Goal: Complete application form

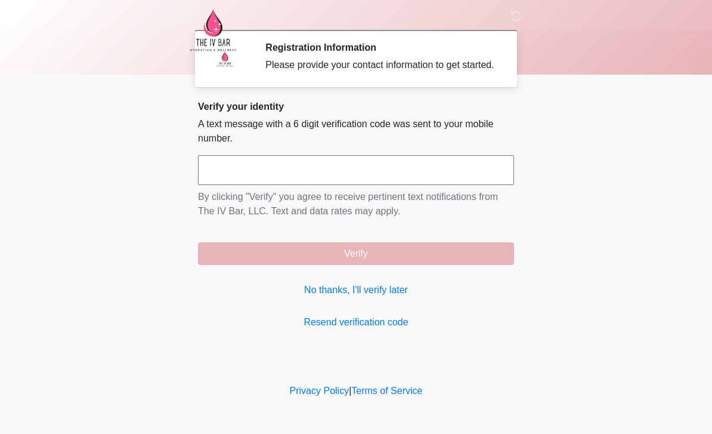
click at [395, 297] on link "No thanks, I'll verify later" at bounding box center [356, 290] width 316 height 14
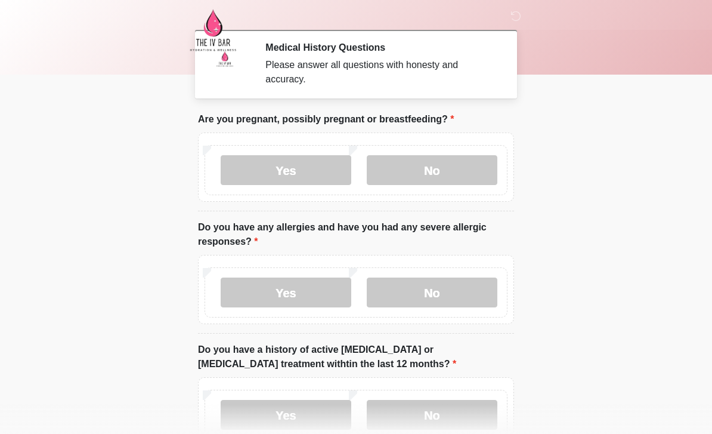
click at [443, 175] on label "No" at bounding box center [432, 170] width 131 height 30
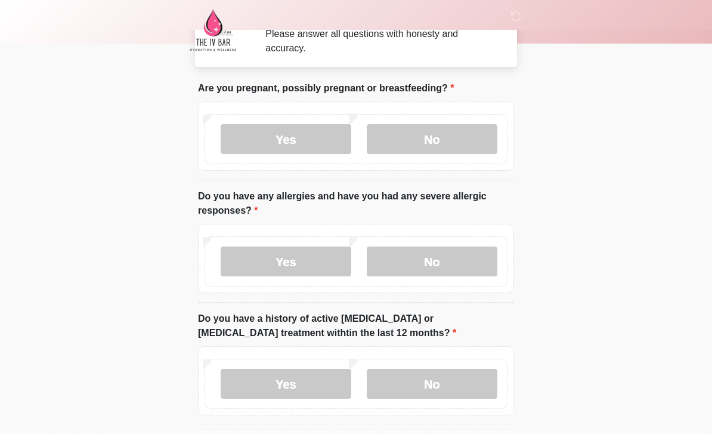
scroll to position [31, 0]
click at [447, 263] on label "No" at bounding box center [432, 261] width 131 height 30
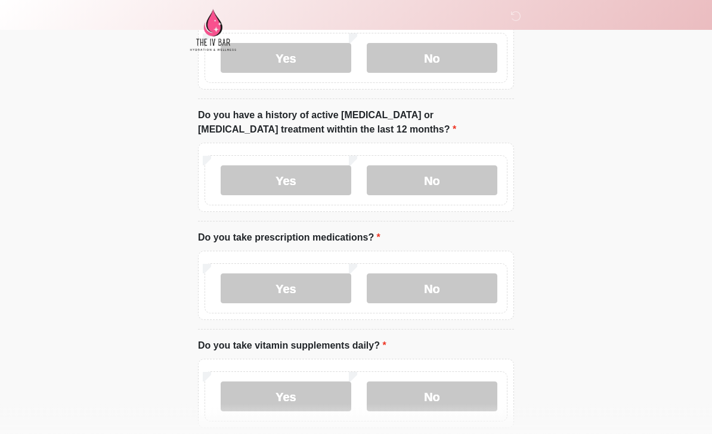
scroll to position [238, 0]
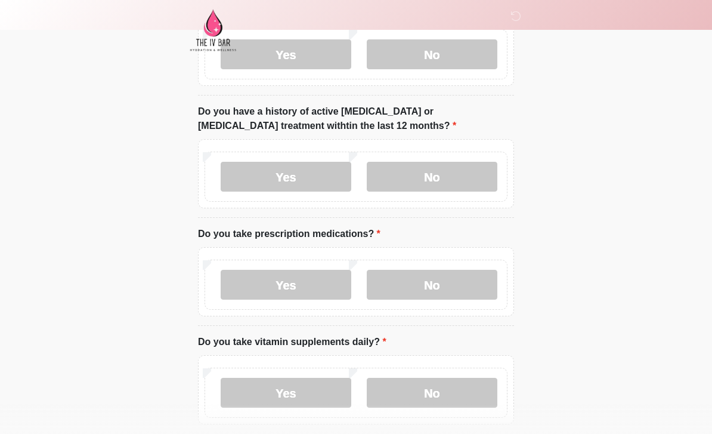
click at [294, 290] on label "Yes" at bounding box center [286, 285] width 131 height 30
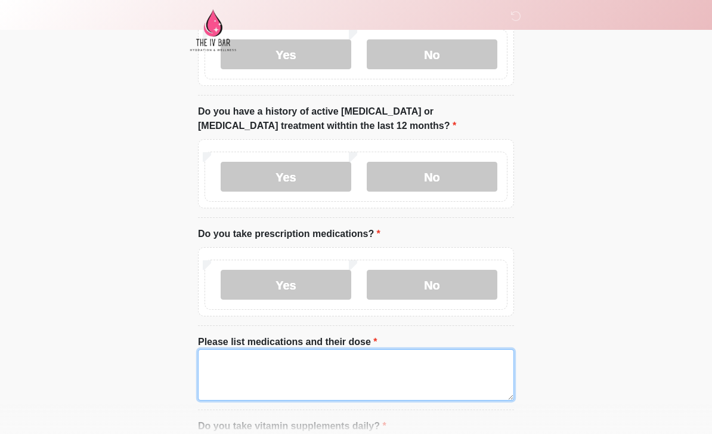
click at [392, 373] on textarea "Please list medications and their dose" at bounding box center [356, 374] width 316 height 51
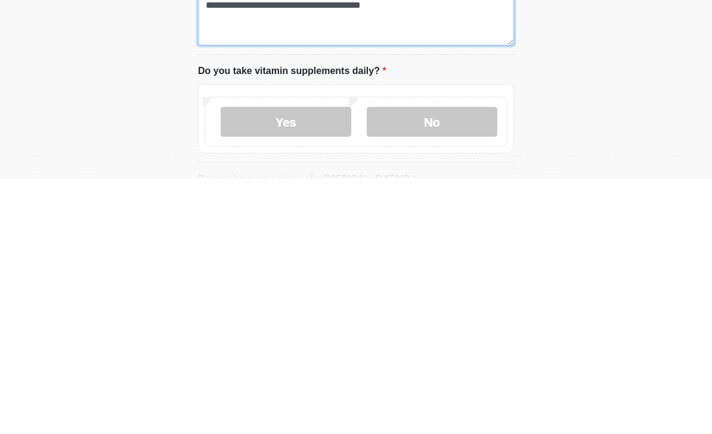
scroll to position [339, 0]
type textarea "**********"
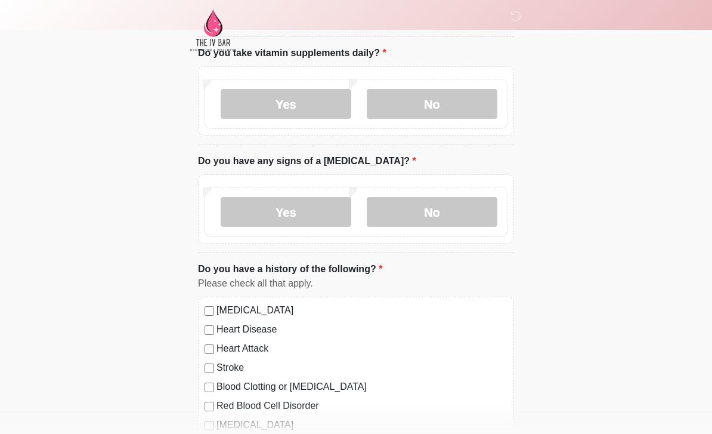
scroll to position [707, 0]
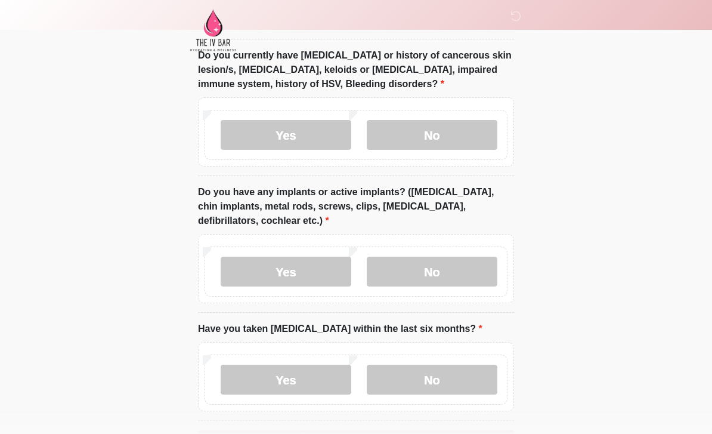
scroll to position [1162, 0]
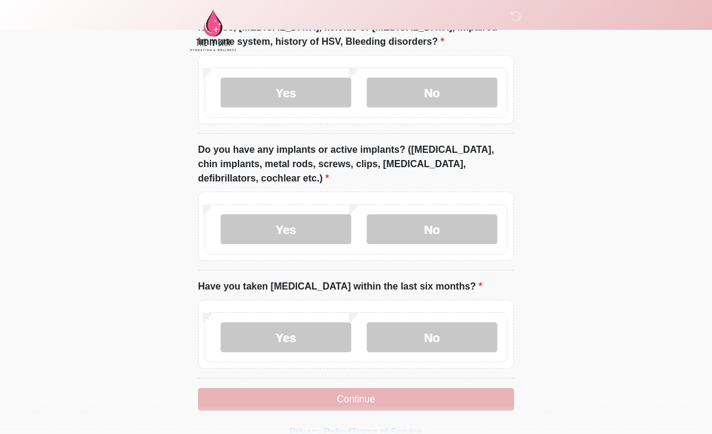
click at [459, 336] on label "No" at bounding box center [432, 337] width 131 height 30
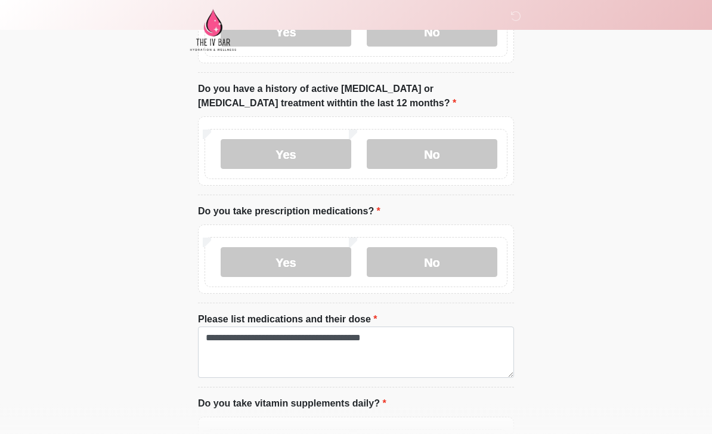
scroll to position [261, 0]
click at [439, 154] on label "No" at bounding box center [432, 153] width 131 height 30
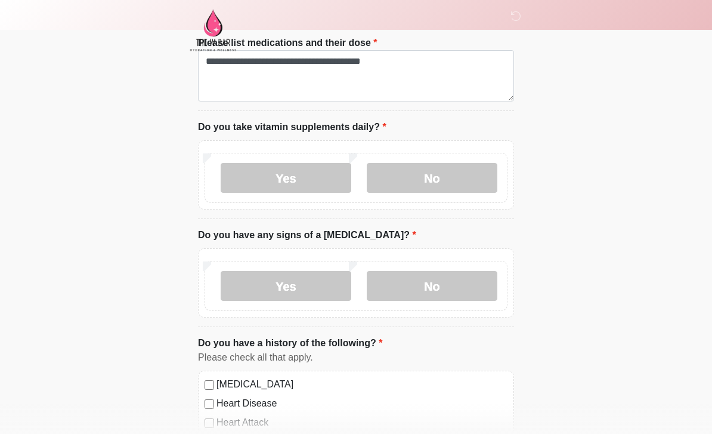
scroll to position [524, 0]
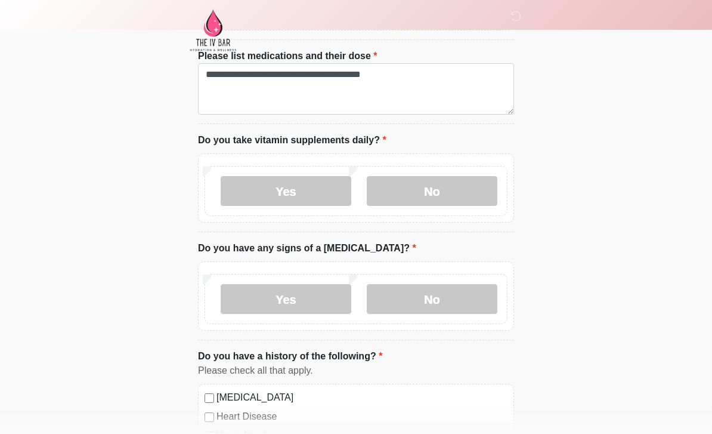
click at [299, 196] on label "Yes" at bounding box center [286, 191] width 131 height 30
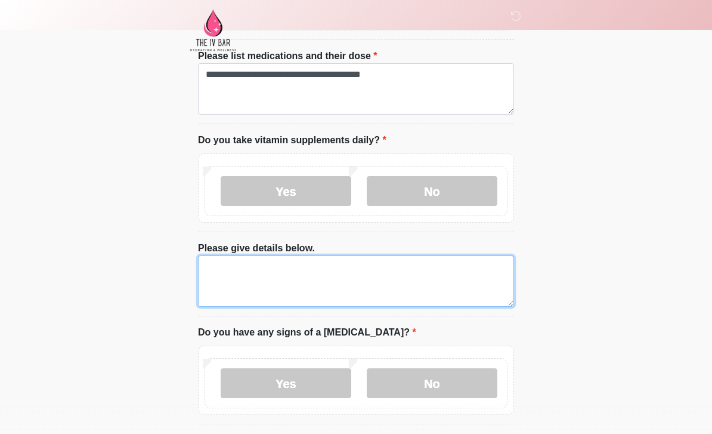
click at [412, 274] on textarea "Please give details below." at bounding box center [356, 280] width 316 height 51
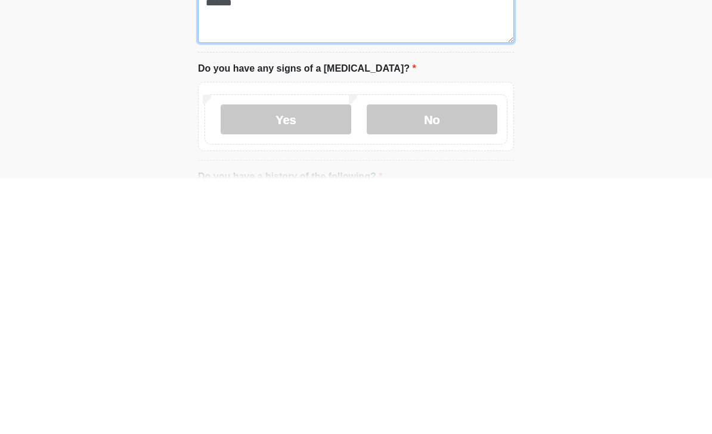
scroll to position [536, 0]
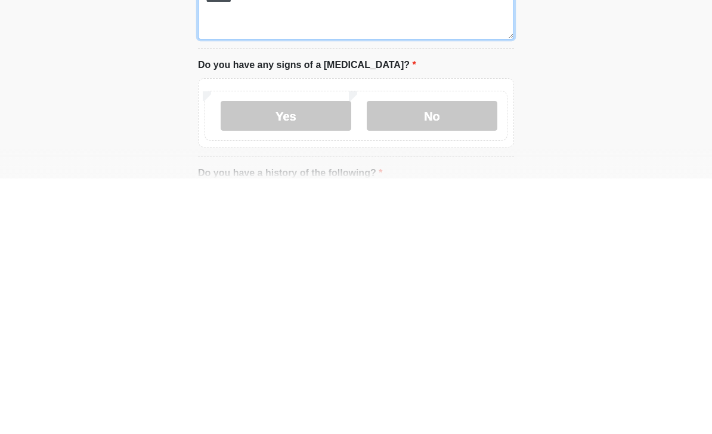
type textarea "*******"
click at [317, 356] on label "Yes" at bounding box center [286, 371] width 131 height 30
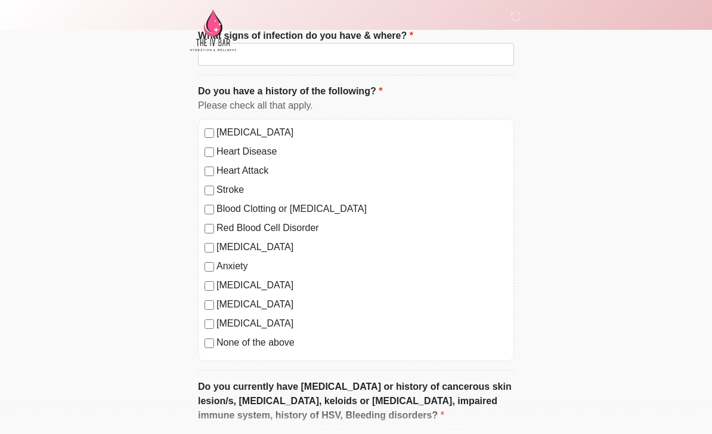
scroll to position [931, 0]
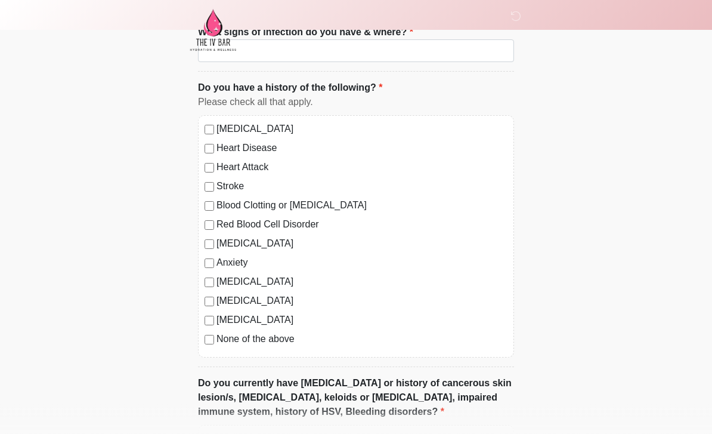
click at [201, 249] on div "High Blood Pressure Heart Disease Heart Attack Stroke Blood Clotting or Bleedin…" at bounding box center [356, 237] width 316 height 242
click at [218, 237] on label "Depression" at bounding box center [361, 244] width 291 height 14
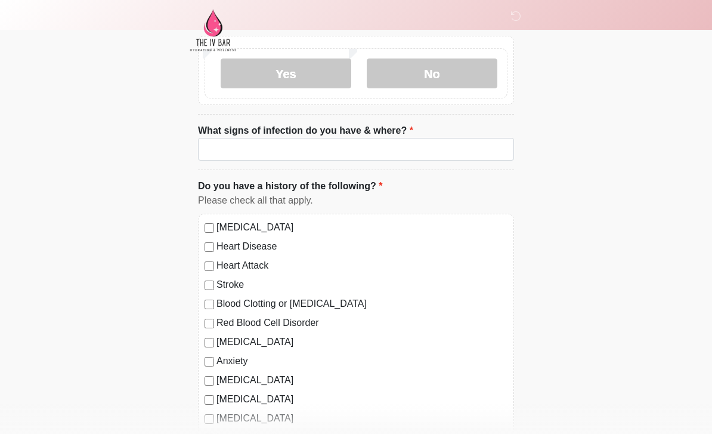
scroll to position [820, 0]
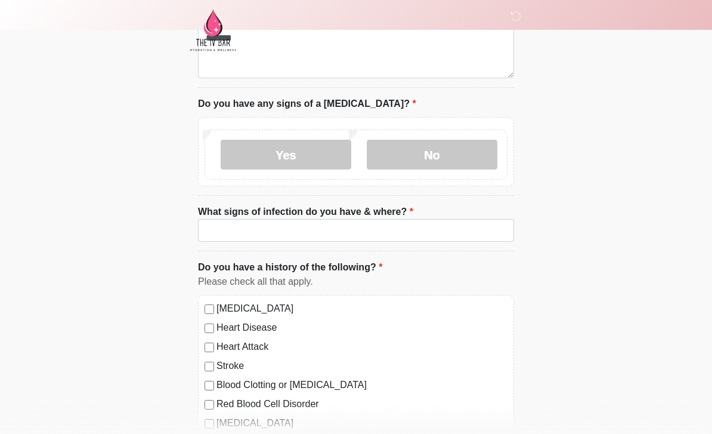
click at [445, 144] on label "No" at bounding box center [432, 155] width 131 height 30
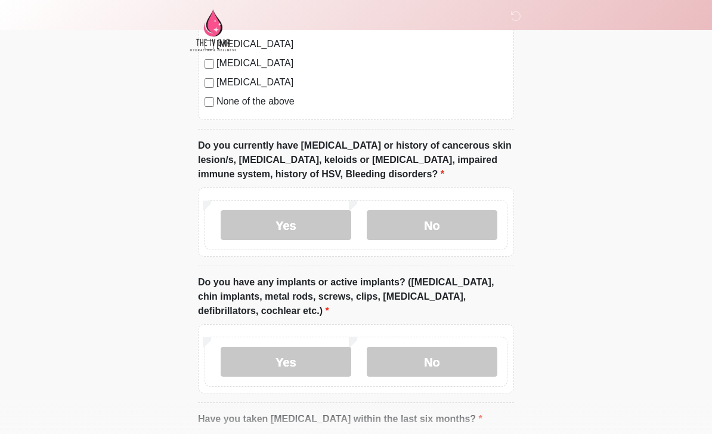
scroll to position [1122, 0]
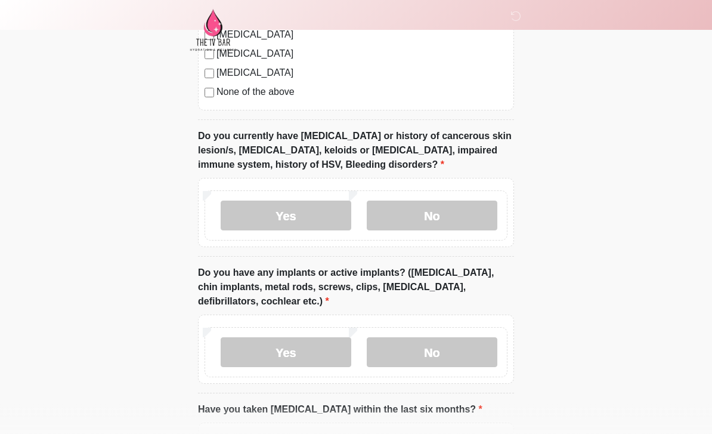
click at [466, 212] on label "No" at bounding box center [432, 216] width 131 height 30
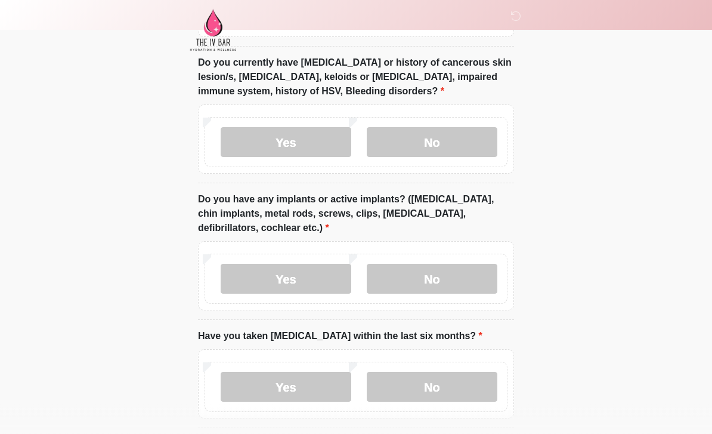
scroll to position [1196, 0]
click at [426, 276] on label "No" at bounding box center [432, 279] width 131 height 30
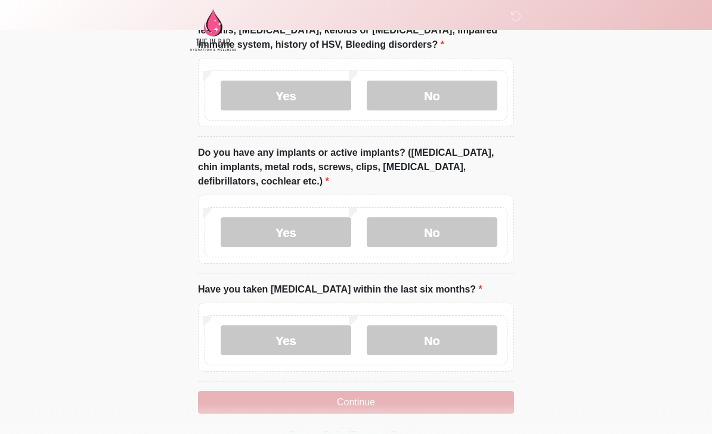
scroll to position [1245, 0]
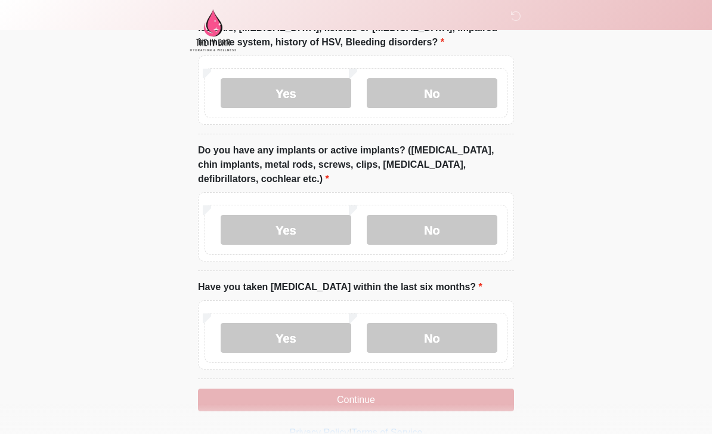
click at [392, 397] on button "Continue" at bounding box center [356, 399] width 316 height 23
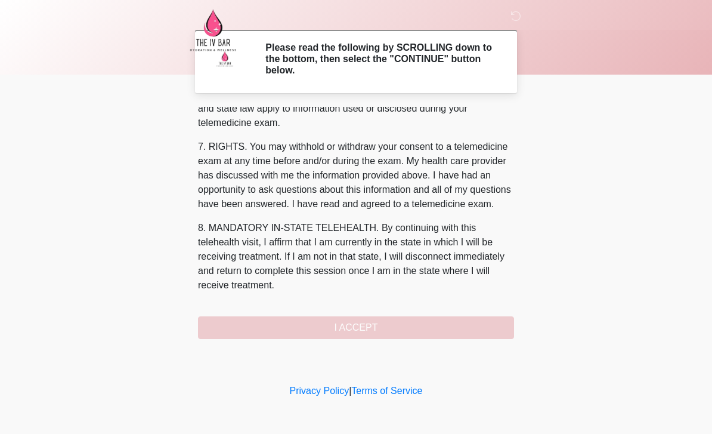
scroll to position [497, 0]
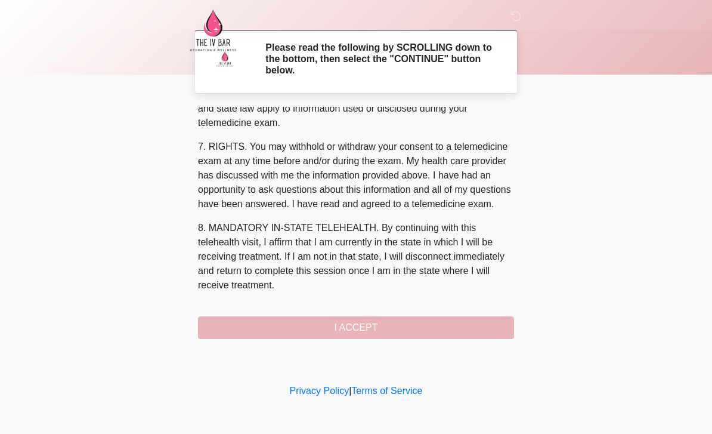
click at [680, 122] on body "‎ ‎ Please read the following by SCROLLING down to the bottom, then select the …" at bounding box center [356, 217] width 712 height 434
click at [372, 333] on button "I ACCEPT" at bounding box center [356, 327] width 316 height 23
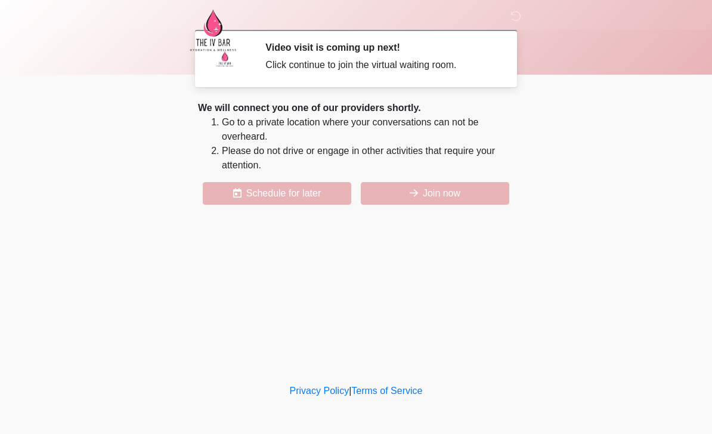
click at [434, 185] on button "Join now" at bounding box center [435, 193] width 148 height 23
